Goal: Task Accomplishment & Management: Manage account settings

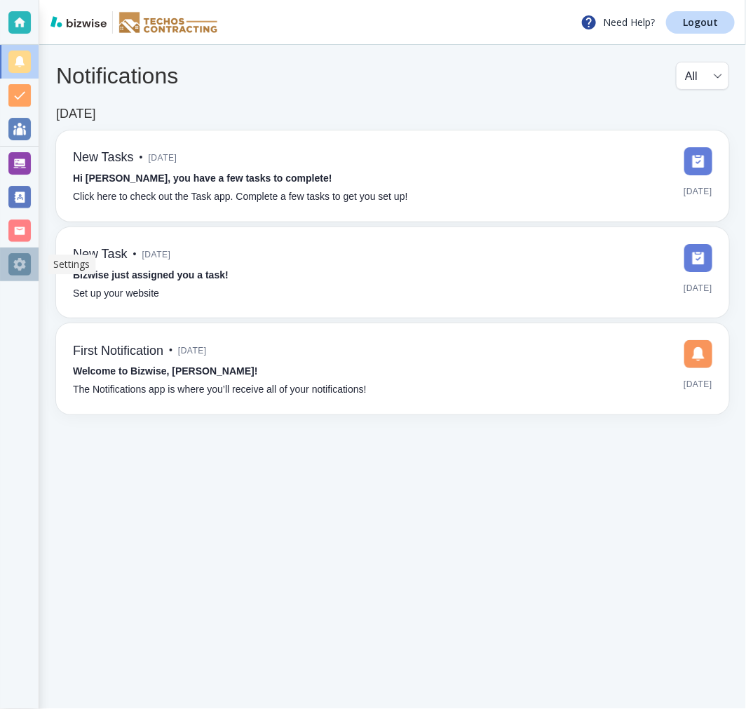
click at [18, 255] on div at bounding box center [19, 264] width 22 height 22
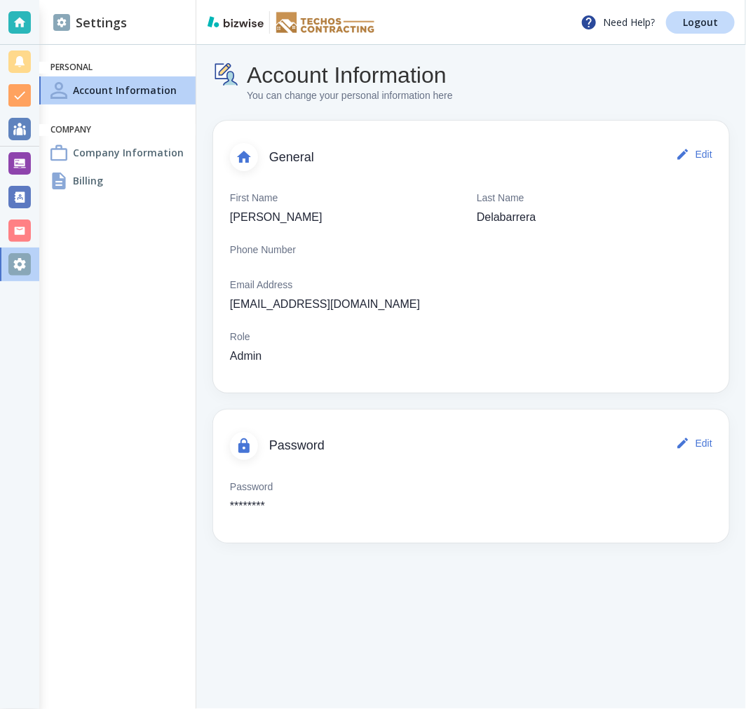
click at [137, 158] on h4 "Company Information" at bounding box center [128, 152] width 111 height 15
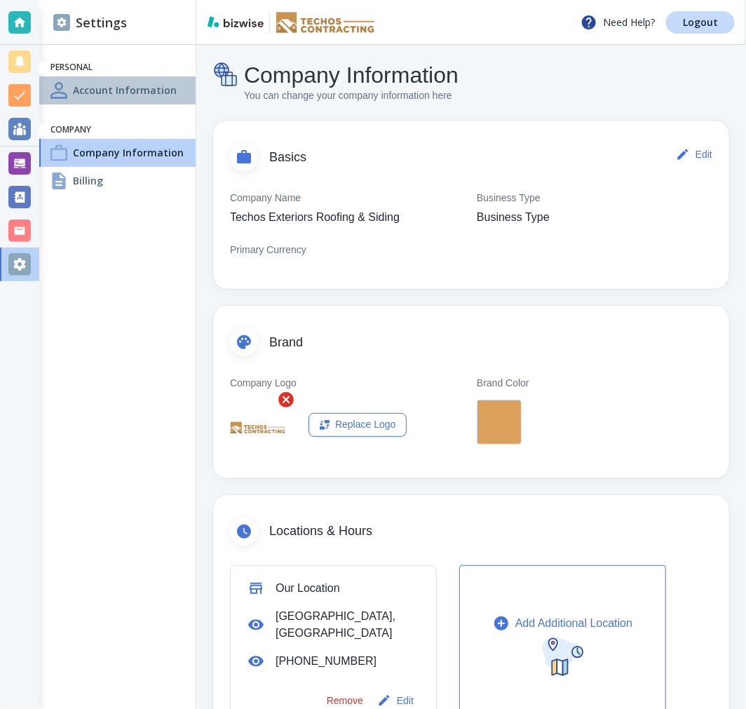
click at [122, 92] on h4 "Account Information" at bounding box center [125, 90] width 104 height 15
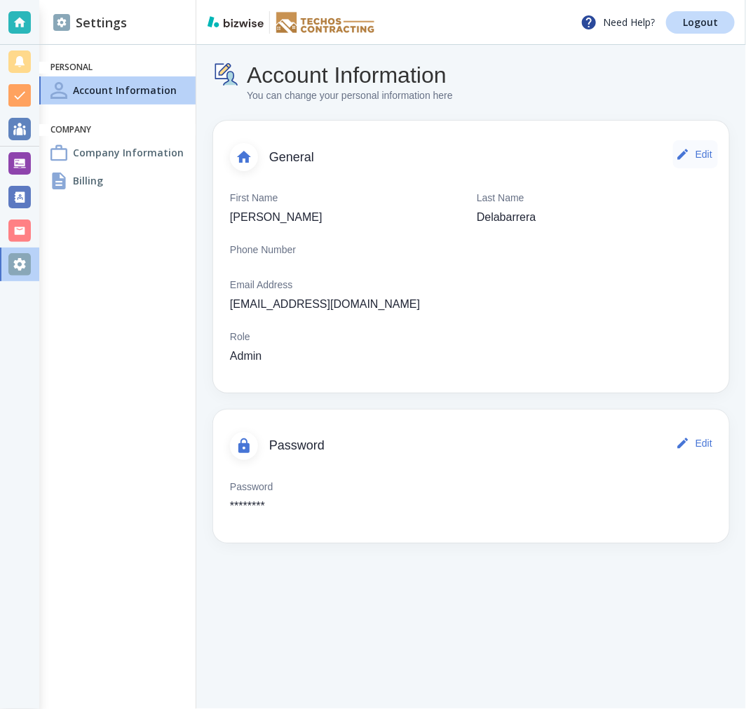
click at [697, 155] on button "Edit" at bounding box center [695, 154] width 45 height 28
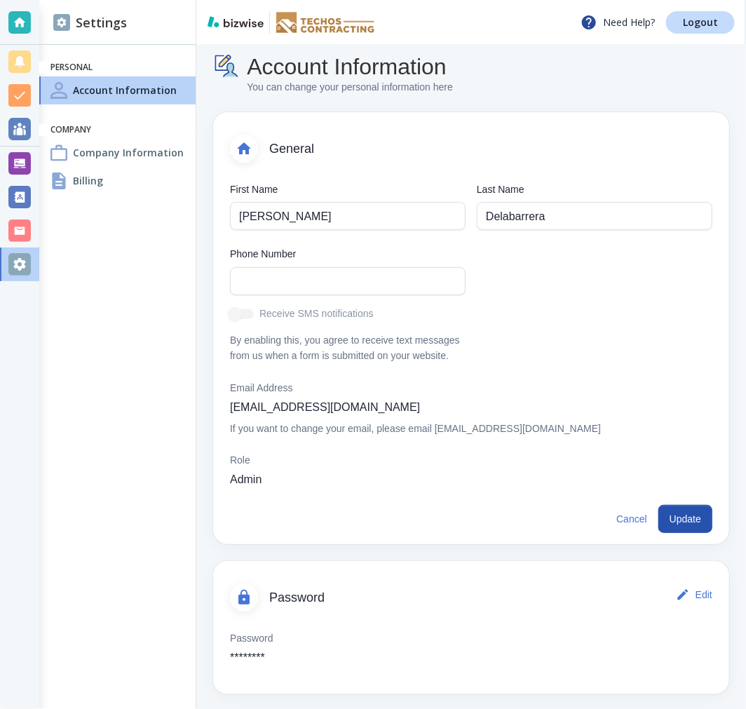
scroll to position [11, 0]
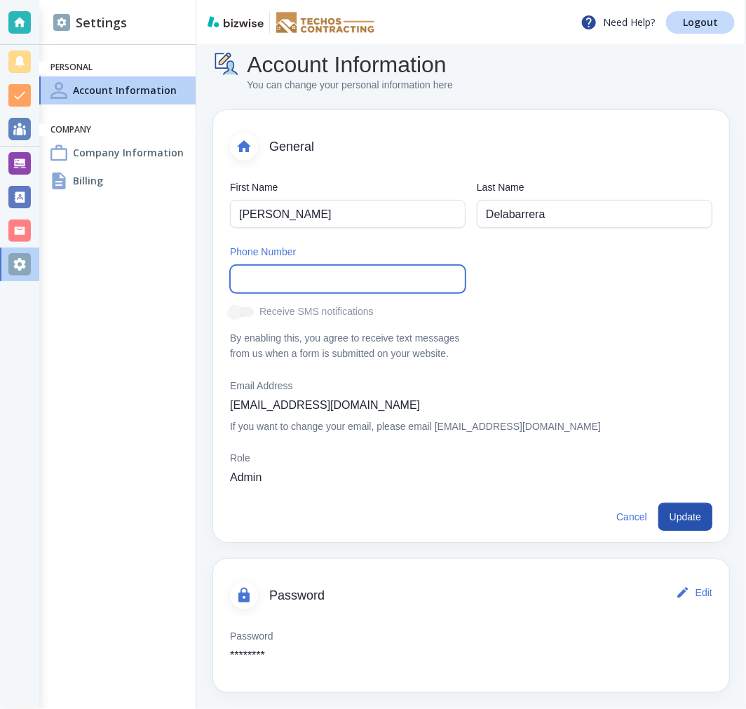
click at [335, 279] on input "text" at bounding box center [347, 279] width 217 height 27
paste input "(160) 863-1430"
type input "(160) 863-1430"
drag, startPoint x: 332, startPoint y: 278, endPoint x: 235, endPoint y: 277, distance: 97.5
click at [235, 277] on div "[PHONE_NUMBER] Phone Number" at bounding box center [348, 279] width 236 height 28
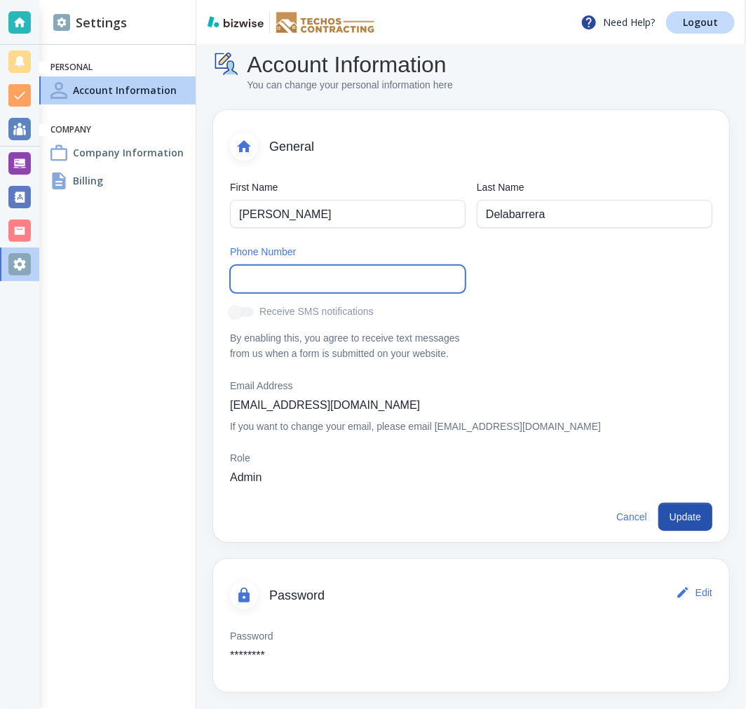
click at [316, 290] on input "text" at bounding box center [347, 279] width 217 height 27
type input "[PHONE_NUMBER]"
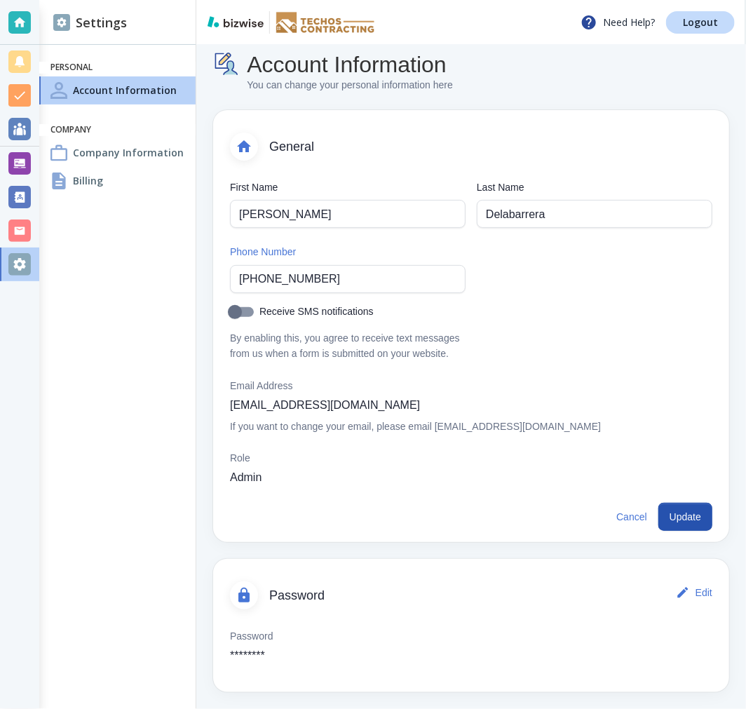
click at [233, 309] on input "Receive SMS notifications" at bounding box center [235, 315] width 80 height 27
checkbox input "true"
click at [666, 517] on button "Update" at bounding box center [686, 517] width 54 height 28
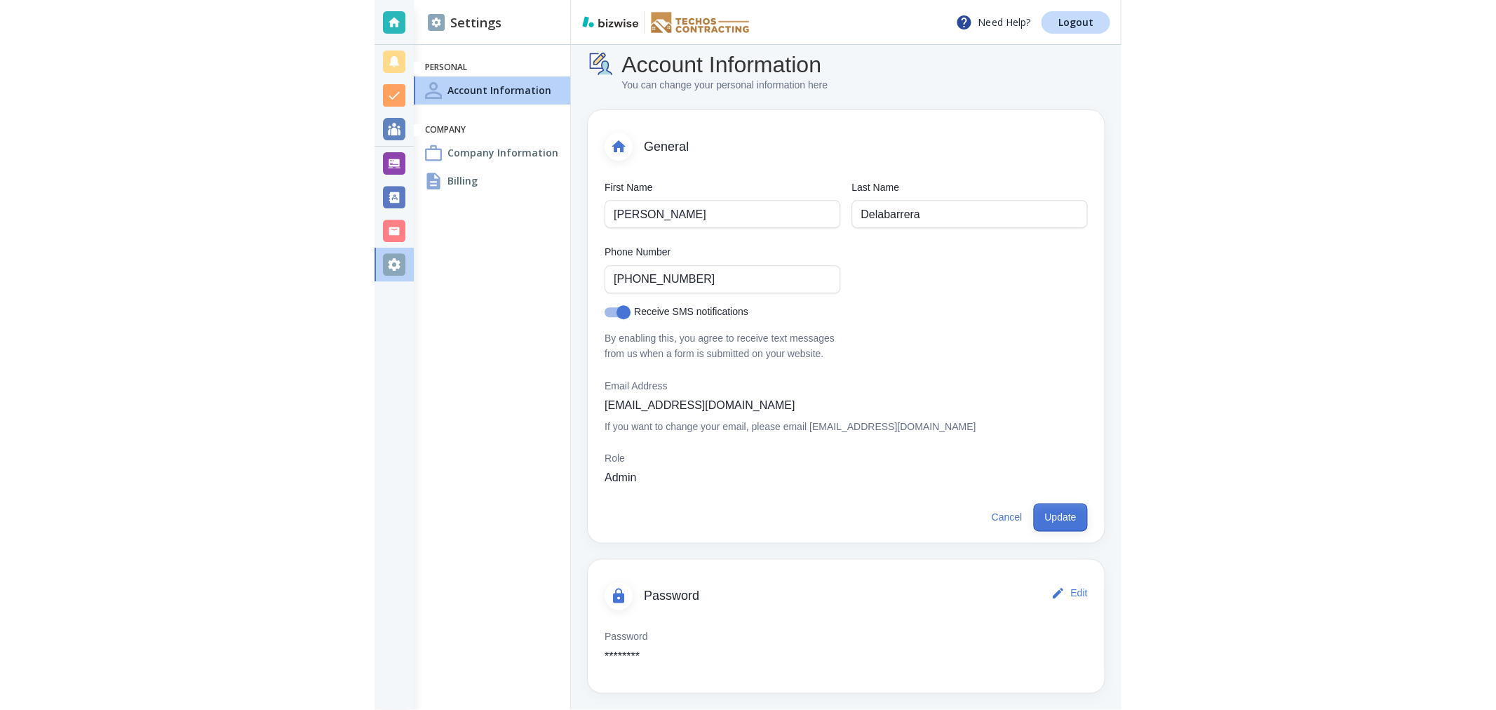
scroll to position [0, 0]
